Goal: Information Seeking & Learning: Learn about a topic

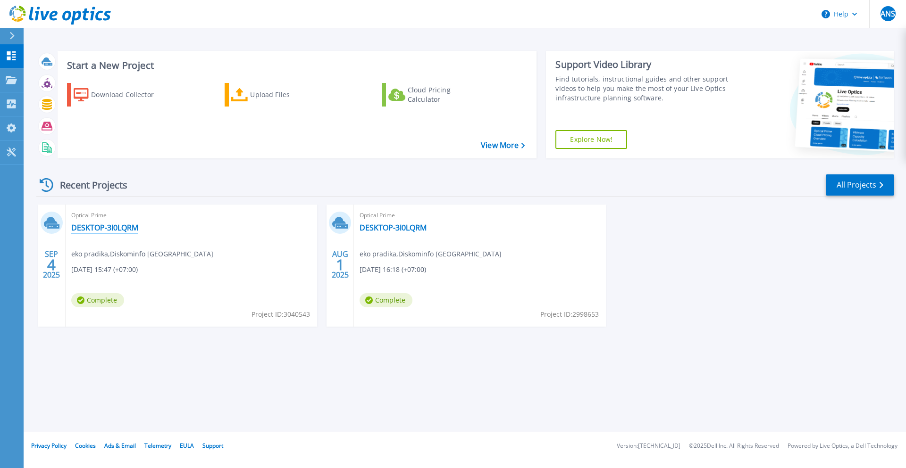
click at [120, 230] on link "DESKTOP-3I0LQRM" at bounding box center [104, 227] width 67 height 9
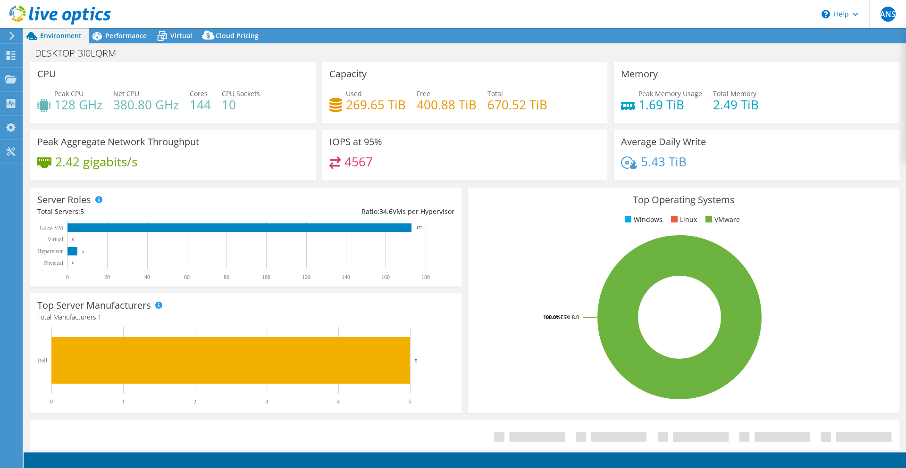
select select "USD"
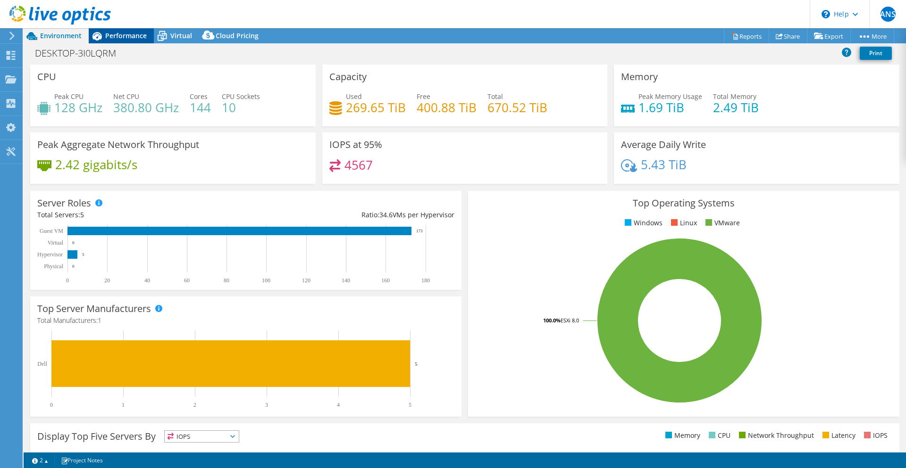
click at [116, 36] on span "Performance" at bounding box center [126, 35] width 42 height 9
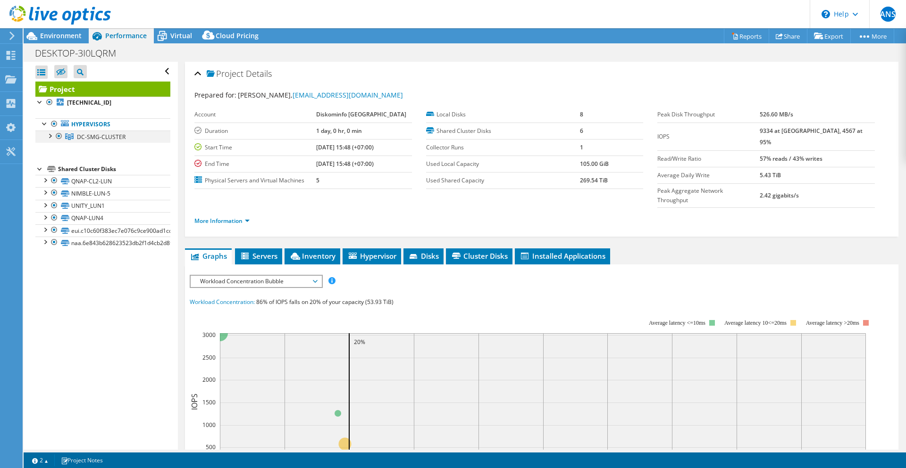
click at [49, 134] on div at bounding box center [49, 135] width 9 height 9
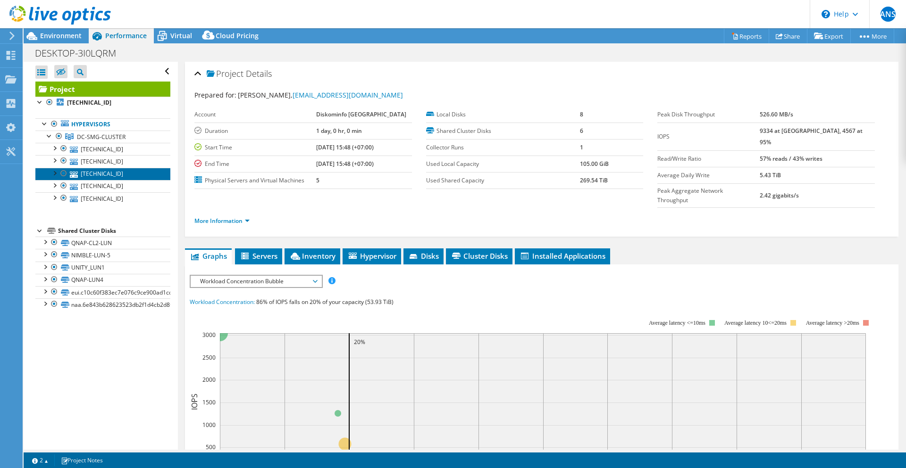
click at [100, 174] on link "192.168.129.211" at bounding box center [102, 174] width 135 height 12
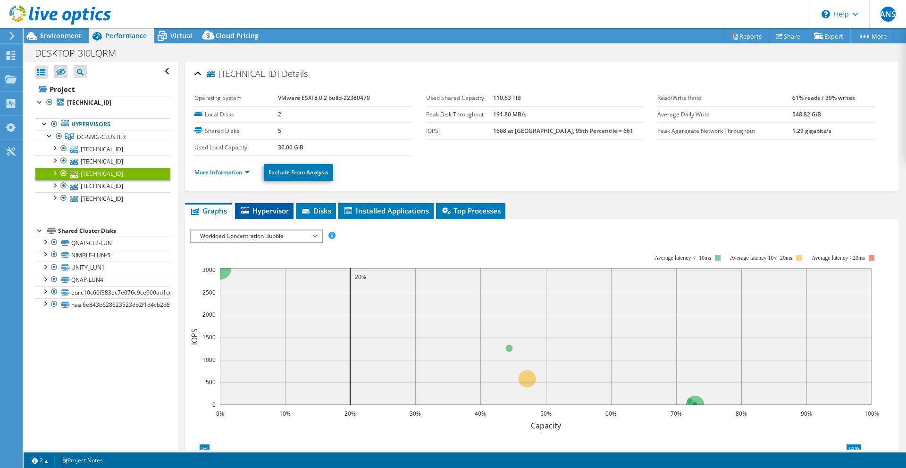
click at [272, 212] on span "Hypervisor" at bounding box center [264, 210] width 49 height 9
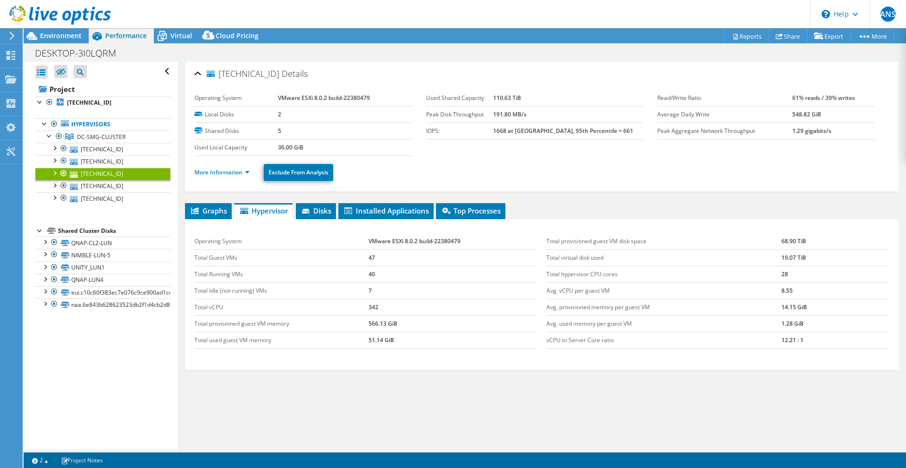
click at [52, 173] on div at bounding box center [54, 172] width 9 height 9
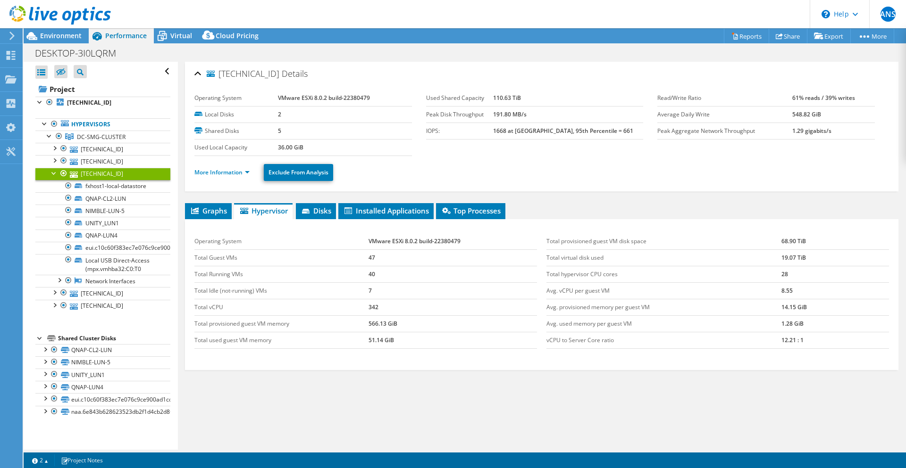
click at [52, 173] on div at bounding box center [54, 172] width 9 height 9
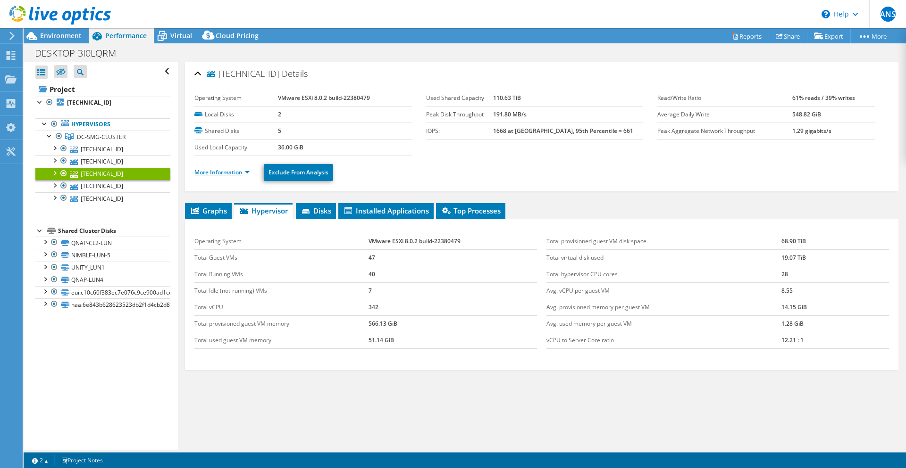
click at [233, 171] on link "More Information" at bounding box center [221, 172] width 55 height 8
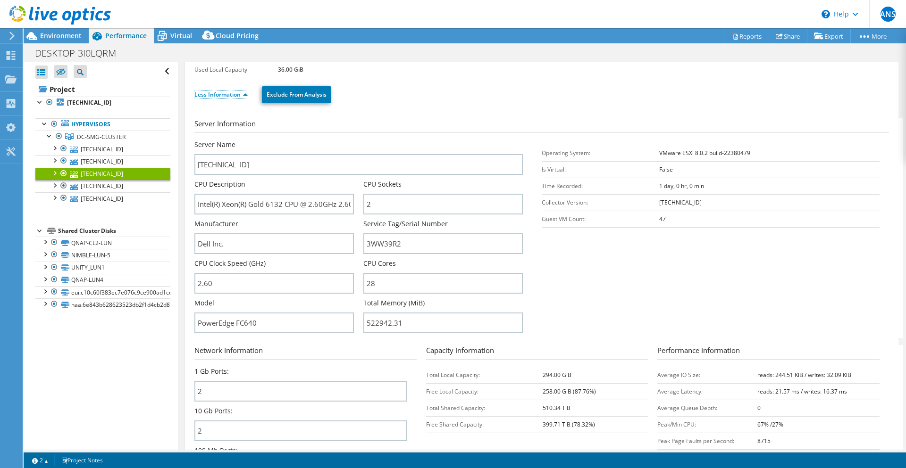
scroll to position [31, 0]
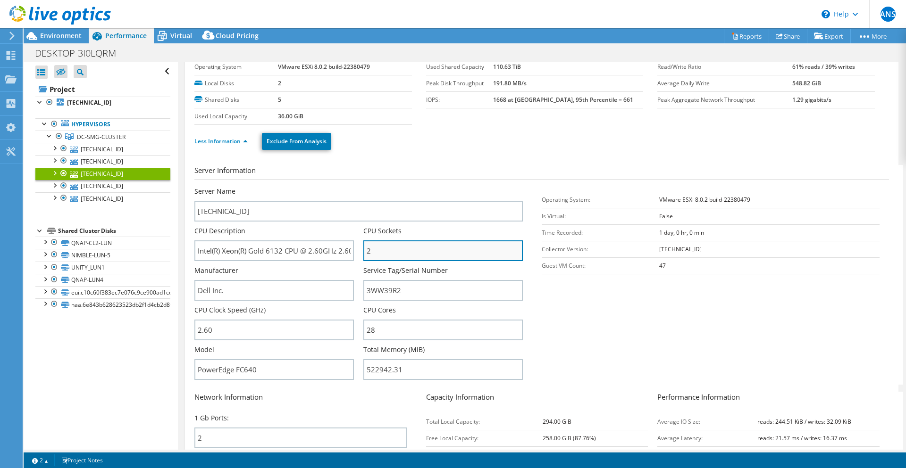
click at [384, 254] on input "2" at bounding box center [442, 251] width 159 height 21
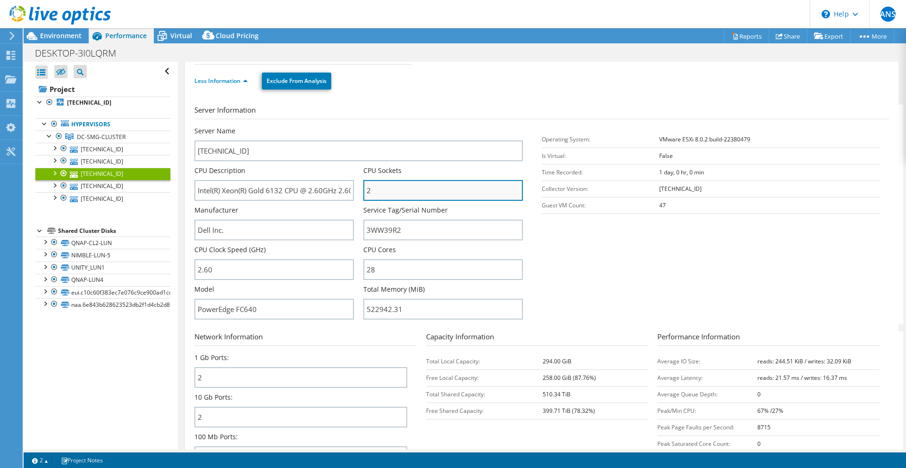
scroll to position [90, 0]
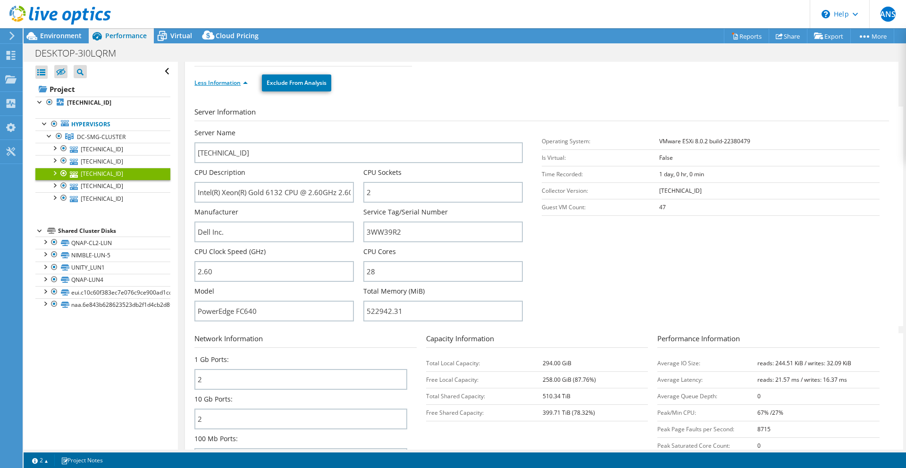
click at [246, 84] on link "Less Information" at bounding box center [220, 83] width 53 height 8
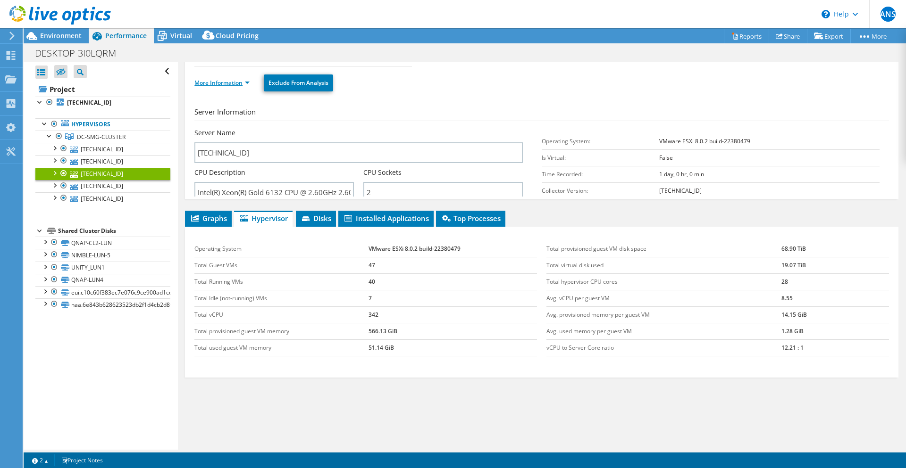
scroll to position [6, 0]
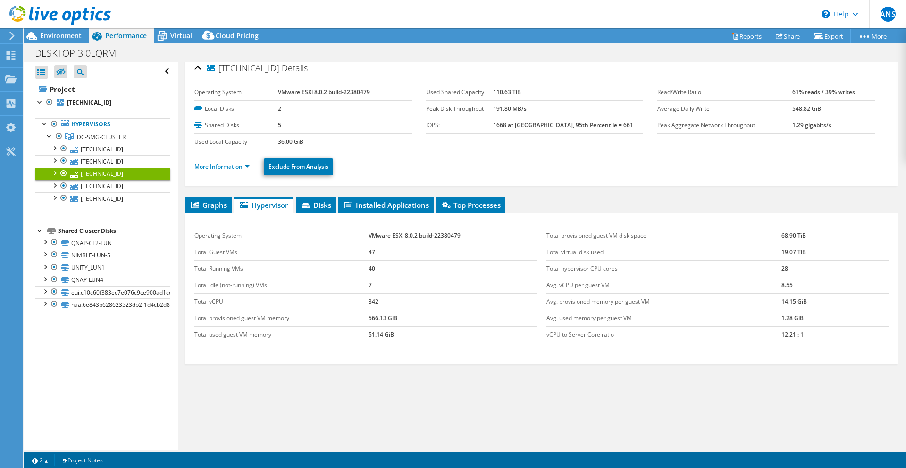
click at [202, 315] on td "Total provisioned guest VM memory" at bounding box center [281, 318] width 174 height 17
copy tr "Total provisioned guest VM memory"
